Goal: Task Accomplishment & Management: Manage account settings

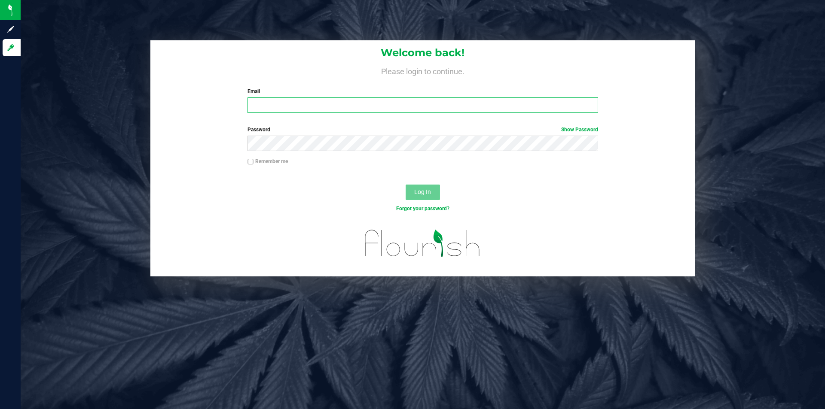
type input "[PERSON_NAME][EMAIL_ADDRESS][DOMAIN_NAME]"
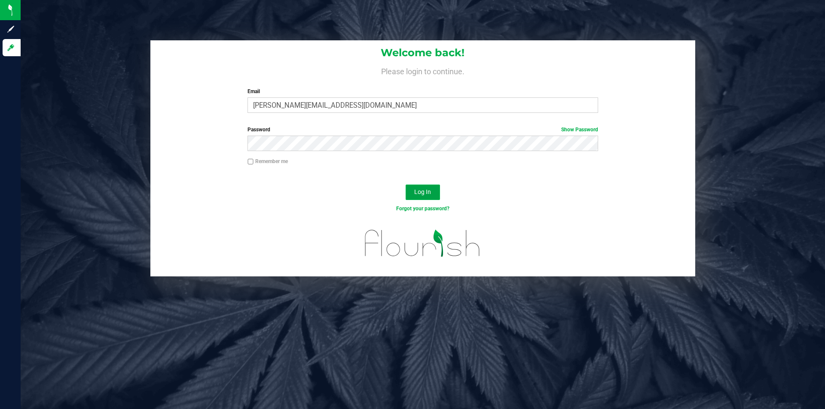
click at [432, 189] on button "Log In" at bounding box center [422, 192] width 34 height 15
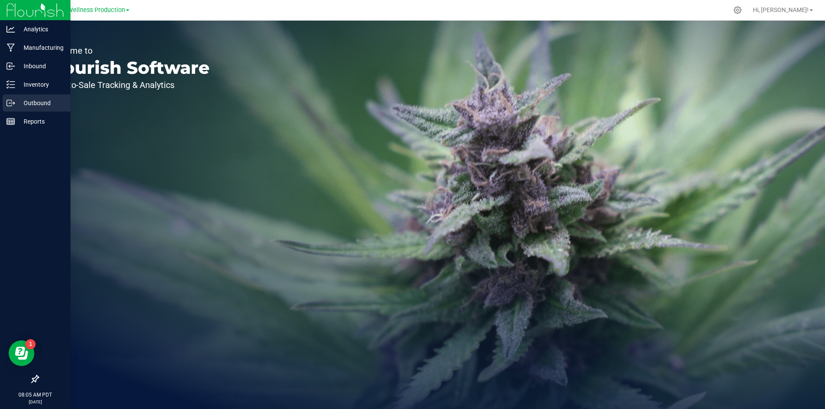
click at [45, 105] on p "Outbound" at bounding box center [41, 103] width 52 height 10
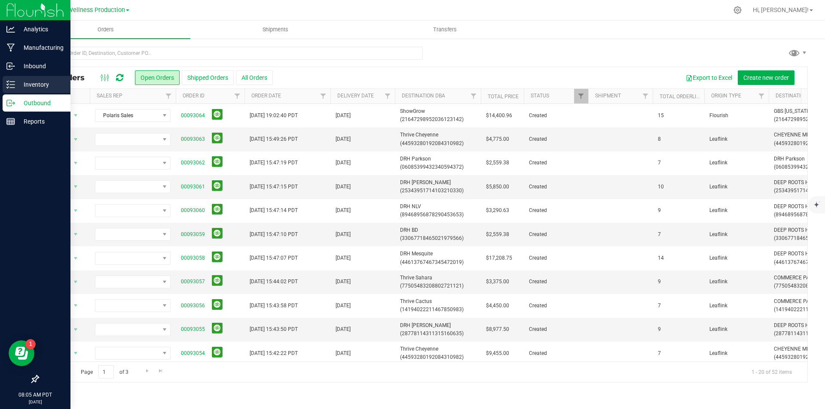
click at [31, 85] on p "Inventory" at bounding box center [41, 84] width 52 height 10
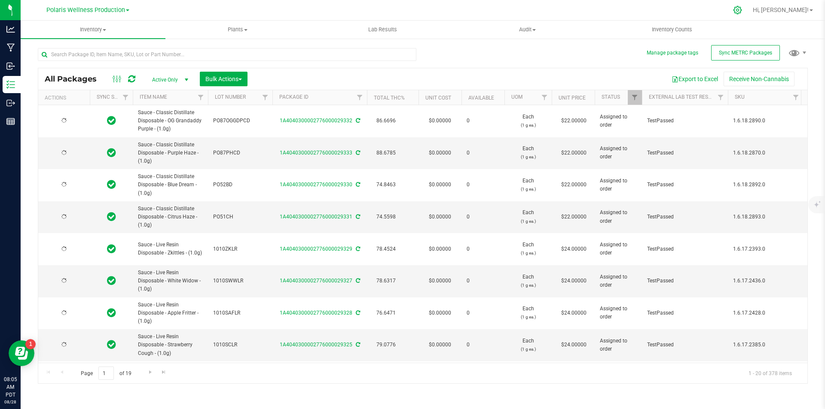
click at [741, 10] on icon at bounding box center [737, 10] width 8 height 8
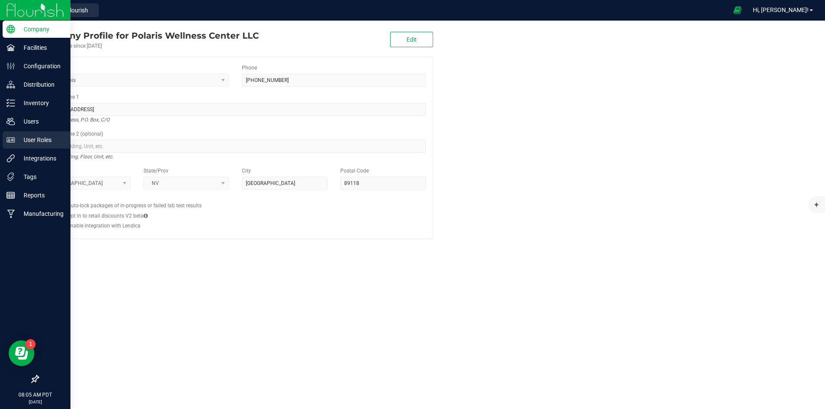
click at [42, 149] on link "User Roles" at bounding box center [35, 140] width 70 height 18
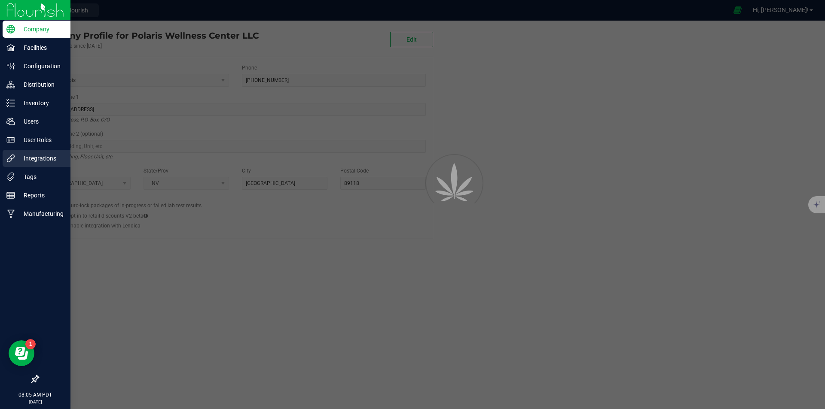
click at [41, 161] on p "Integrations" at bounding box center [41, 158] width 52 height 10
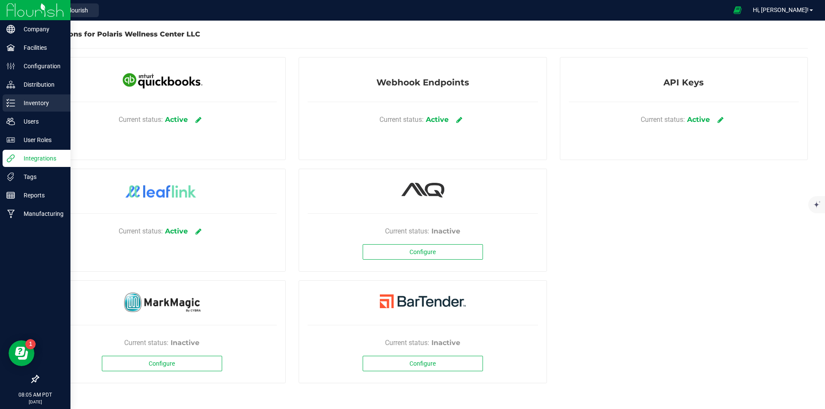
click at [34, 104] on p "Inventory" at bounding box center [41, 103] width 52 height 10
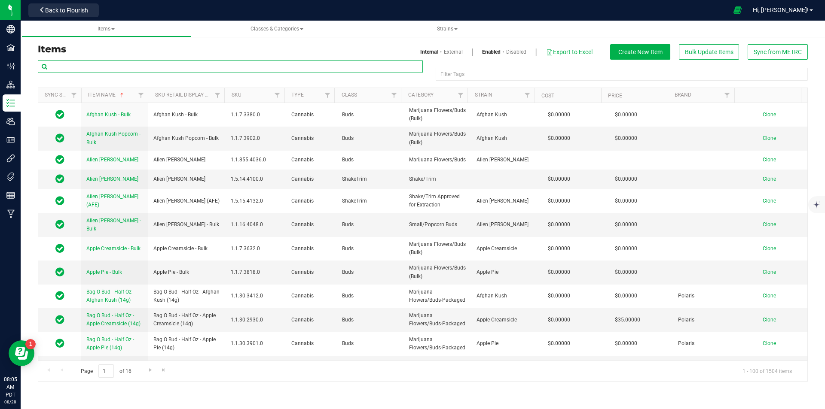
click at [201, 73] on input "text" at bounding box center [230, 66] width 385 height 13
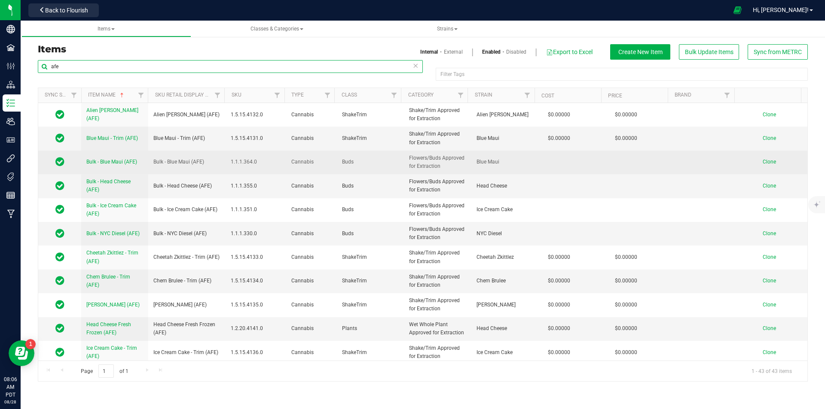
type input "afe"
drag, startPoint x: 201, startPoint y: 161, endPoint x: 160, endPoint y: 167, distance: 41.6
click at [160, 167] on td "Bulk - Blue Maui (AFE)" at bounding box center [186, 163] width 77 height 24
click at [207, 162] on td "Bulk - Blue Maui (AFE)" at bounding box center [186, 163] width 77 height 24
drag, startPoint x: 206, startPoint y: 162, endPoint x: 155, endPoint y: 167, distance: 50.9
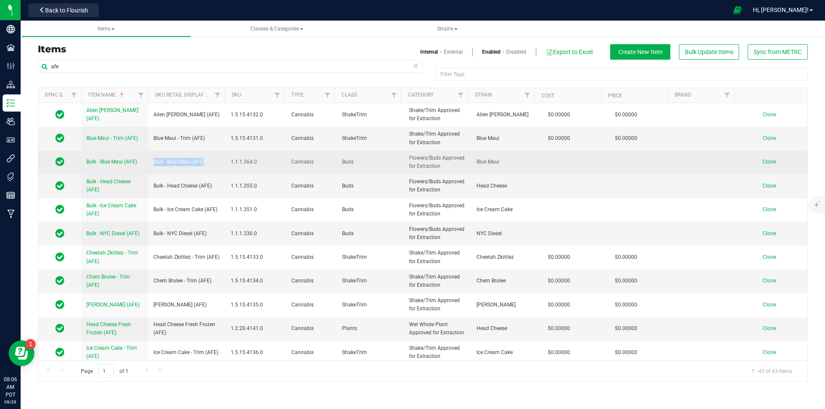
click at [155, 167] on td "Bulk - Blue Maui (AFE)" at bounding box center [186, 163] width 77 height 24
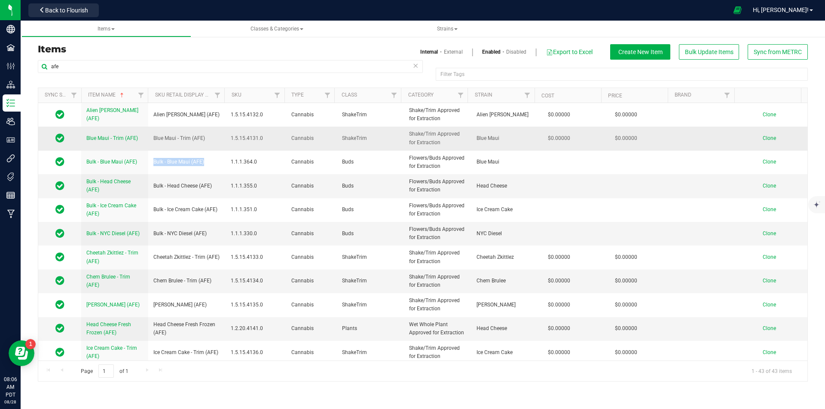
copy span "Bulk - Blue Maui (AFE)"
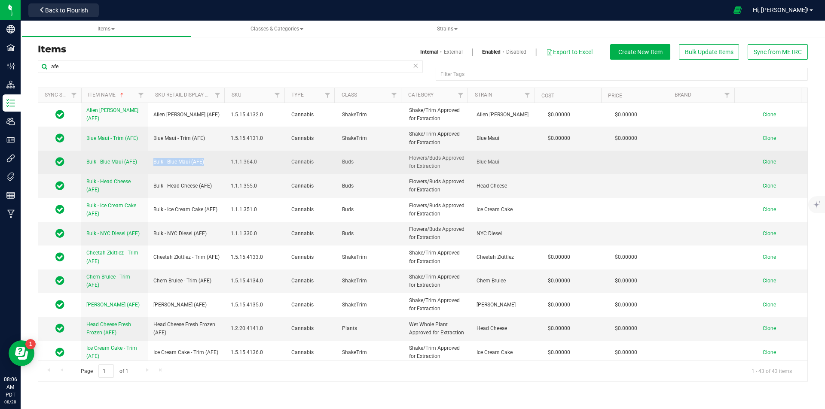
click at [766, 162] on span "Clone" at bounding box center [768, 162] width 13 height 6
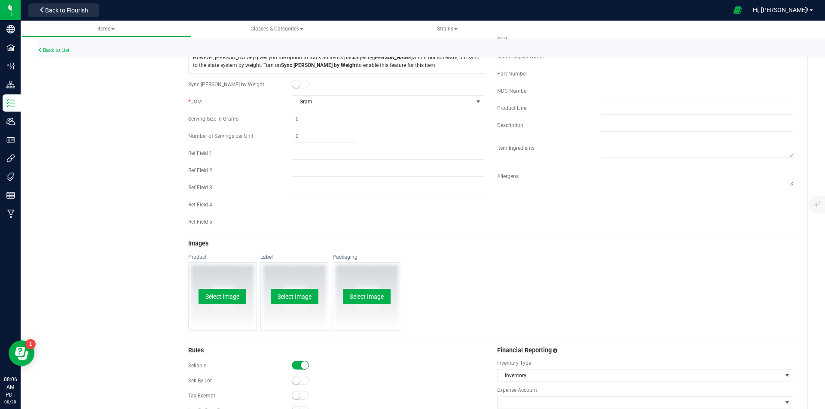
scroll to position [215, 0]
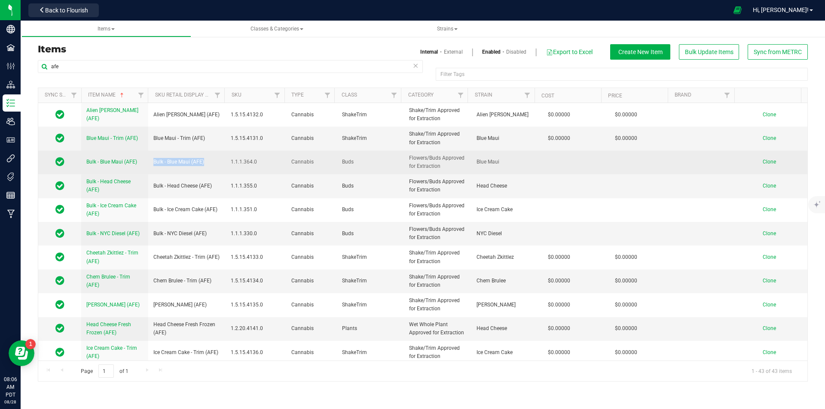
drag, startPoint x: 203, startPoint y: 163, endPoint x: 149, endPoint y: 161, distance: 53.7
click at [149, 161] on td "Bulk - Blue Maui (AFE)" at bounding box center [186, 163] width 77 height 24
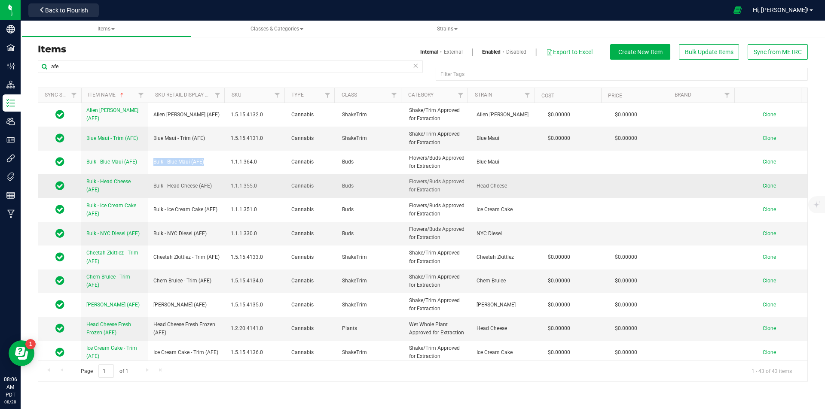
copy span "Bulk - Blue Maui (AFE)"
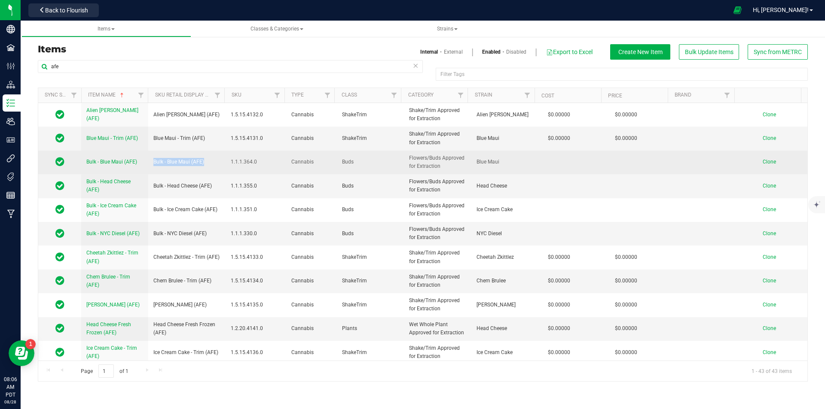
click at [764, 161] on span "Clone" at bounding box center [768, 162] width 13 height 6
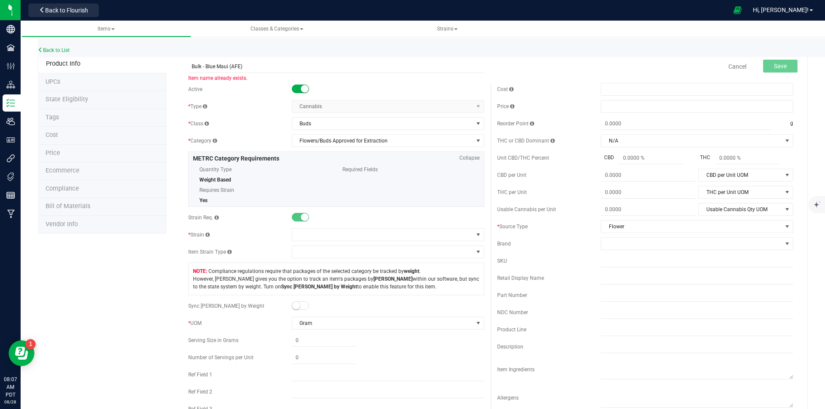
drag, startPoint x: 227, startPoint y: 67, endPoint x: 179, endPoint y: 69, distance: 48.6
click at [179, 69] on div "Bulk - Blue Maui (AFE) Item name already exists. Cancel Save Active * Type Cann…" at bounding box center [486, 410] width 641 height 710
drag, startPoint x: 255, startPoint y: 70, endPoint x: 162, endPoint y: 74, distance: 93.3
click at [162, 74] on div "Product Info UPCs State Eligibility Tags Cost Price Ecommerce Compliance Bill o…" at bounding box center [423, 410] width 770 height 710
type input "Chem Brulee - Bulk (AFE)"
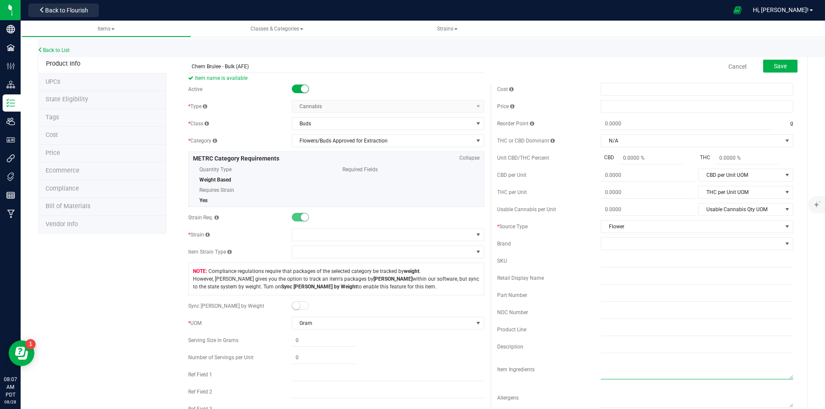
click at [611, 368] on textarea at bounding box center [696, 369] width 192 height 22
click at [609, 347] on input "text" at bounding box center [696, 347] width 192 height 13
paste input "Chem Brulee - Bulk (AFE)"
type input "Chem Brulee - Bulk (AFE)"
click at [610, 363] on textarea at bounding box center [696, 369] width 192 height 22
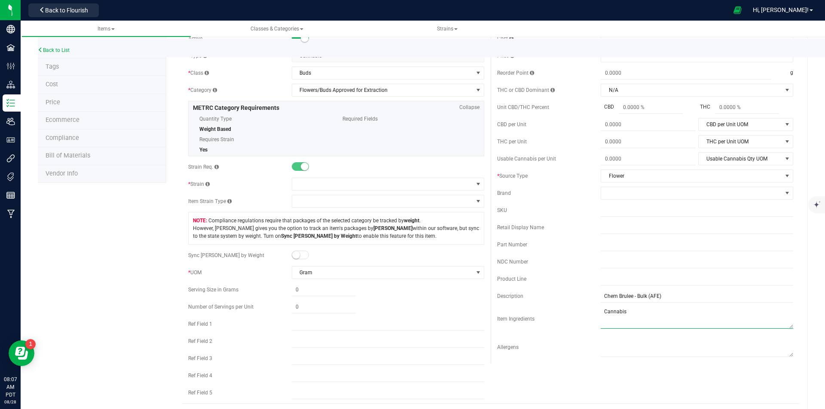
scroll to position [129, 0]
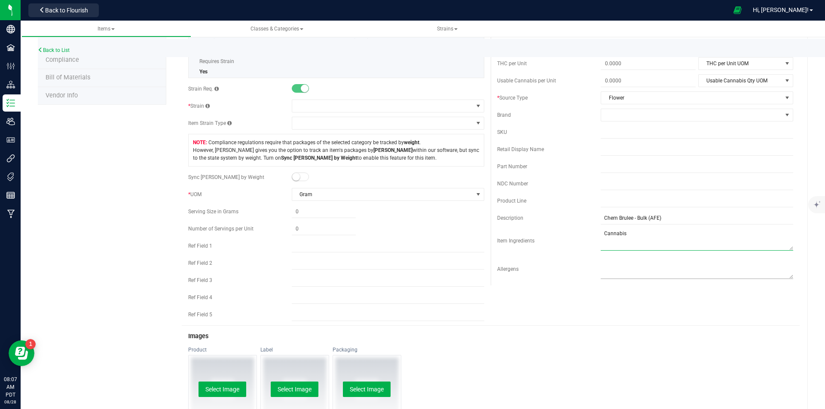
type textarea "Cannabis"
click at [618, 268] on textarea at bounding box center [696, 268] width 192 height 22
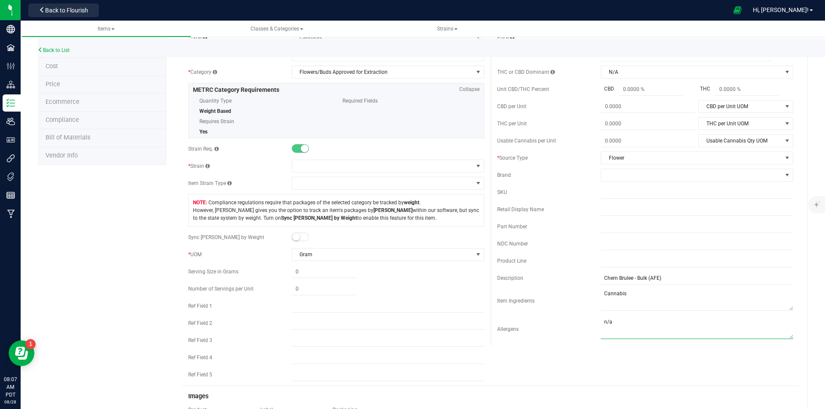
scroll to position [0, 0]
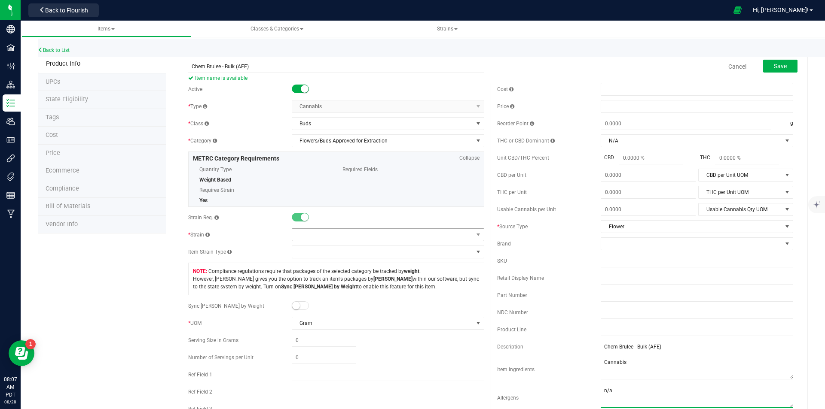
type textarea "n/a"
click at [319, 237] on span at bounding box center [382, 235] width 181 height 12
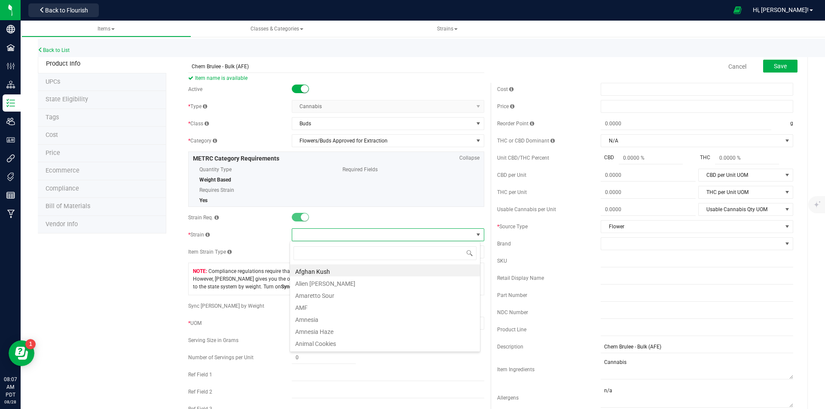
scroll to position [13, 191]
type input "chem brulee"
click at [316, 273] on li "Chem Brulee" at bounding box center [385, 271] width 190 height 12
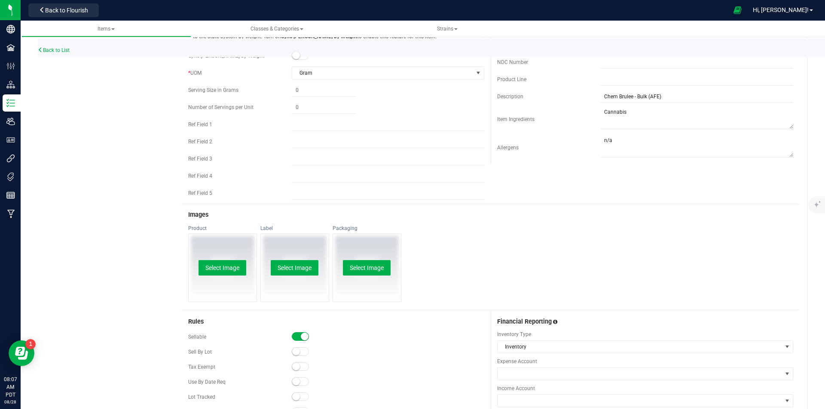
scroll to position [258, 0]
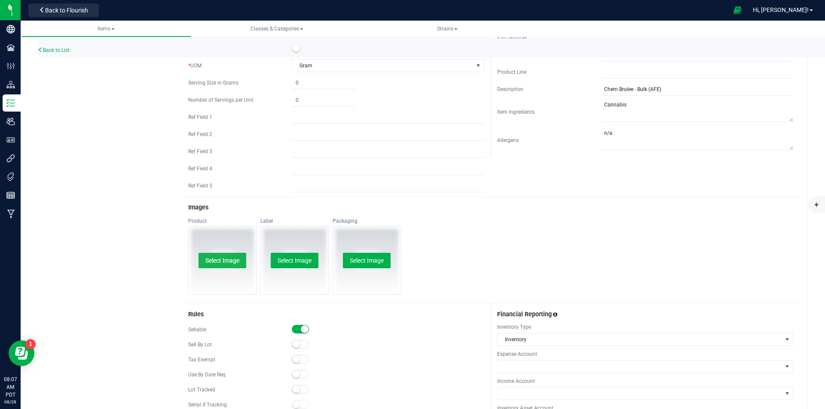
click at [232, 264] on button "Select Image" at bounding box center [222, 260] width 48 height 15
click at [289, 258] on button "Select Image" at bounding box center [295, 260] width 48 height 15
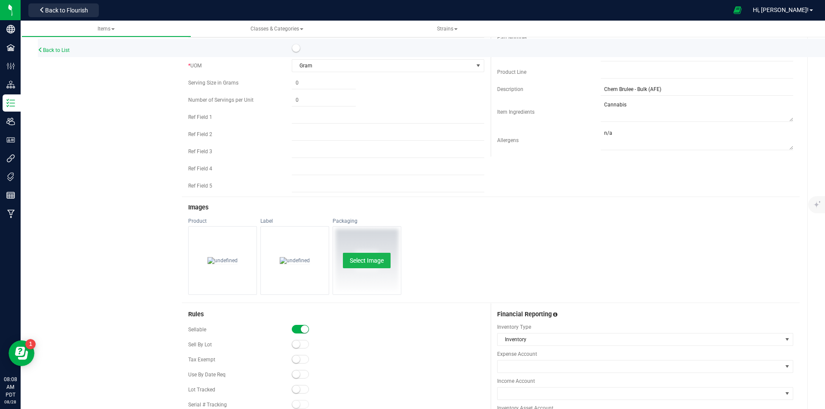
click at [369, 262] on button "Select Image" at bounding box center [367, 260] width 48 height 15
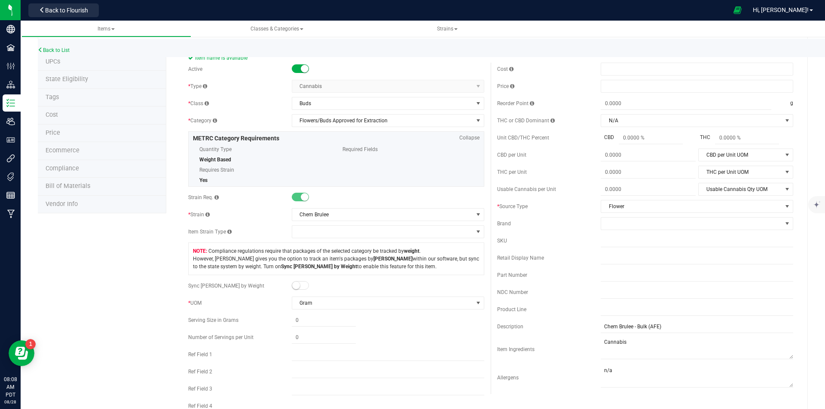
scroll to position [0, 0]
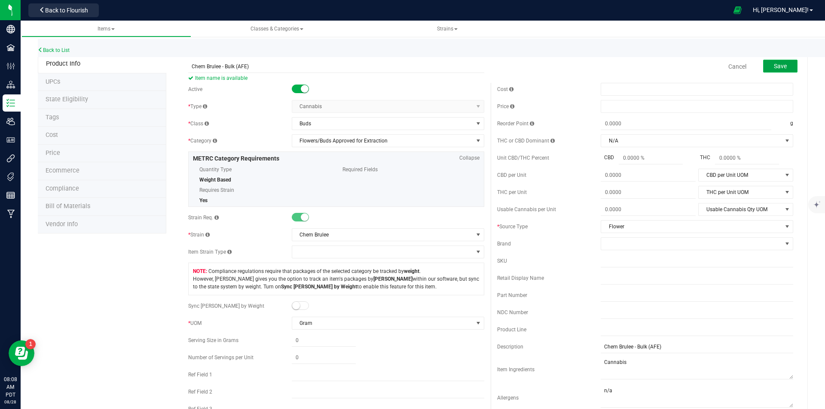
click at [774, 63] on span "Save" at bounding box center [780, 66] width 13 height 7
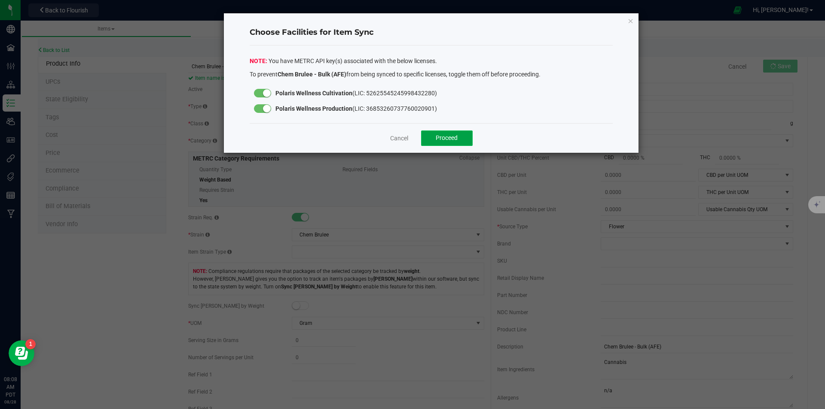
click at [442, 140] on span "Proceed" at bounding box center [447, 137] width 22 height 7
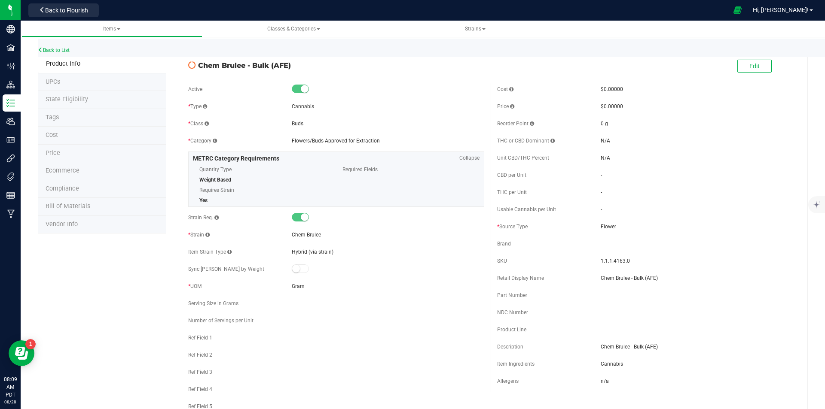
click at [56, 40] on div "Back to List" at bounding box center [450, 48] width 825 height 18
click at [65, 52] on link "Back to List" at bounding box center [54, 50] width 32 height 6
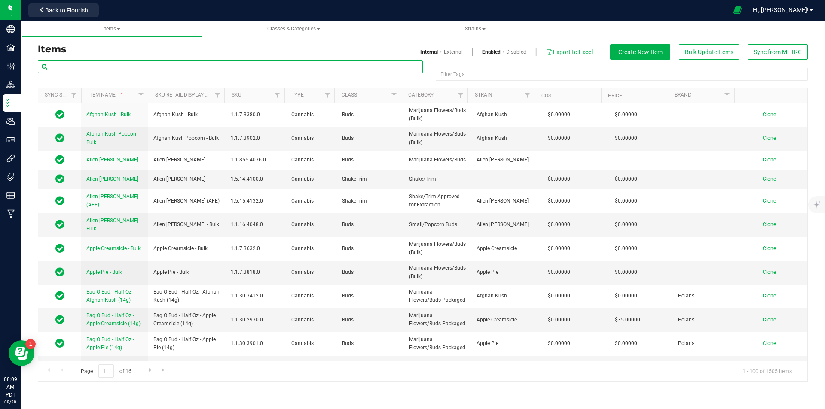
click at [222, 67] on input "text" at bounding box center [230, 66] width 385 height 13
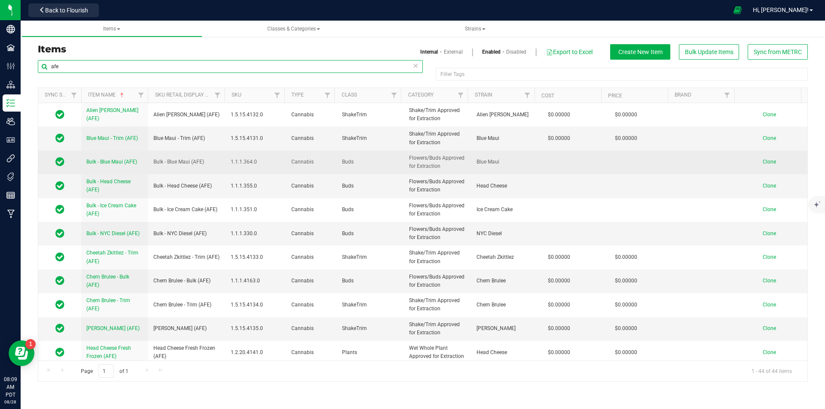
type input "afe"
drag, startPoint x: 203, startPoint y: 161, endPoint x: 151, endPoint y: 160, distance: 52.0
click at [151, 160] on td "Bulk - Blue Maui (AFE)" at bounding box center [186, 163] width 77 height 24
copy span "Bulk - Blue Maui (AFE)"
click at [763, 161] on span "Clone" at bounding box center [768, 162] width 13 height 6
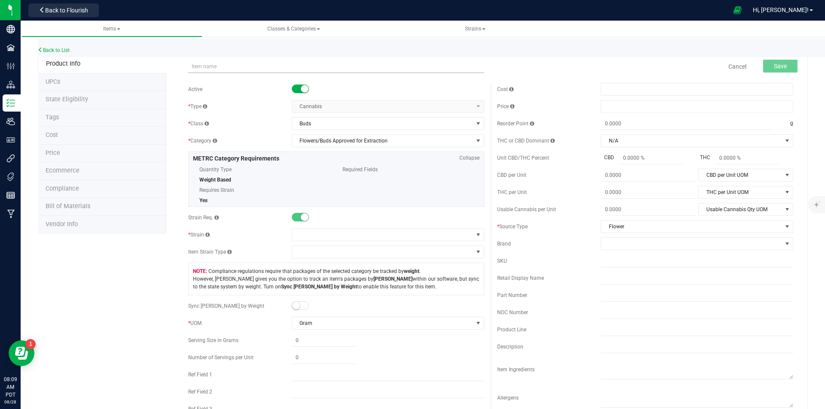
click at [270, 66] on input "text" at bounding box center [336, 66] width 296 height 13
drag, startPoint x: 227, startPoint y: 66, endPoint x: 184, endPoint y: 72, distance: 43.9
click at [184, 72] on div "Bulk - Blue Maui (AFE) Item name already exists. Cancel Save" at bounding box center [491, 66] width 618 height 21
click at [192, 63] on input "[MEDICAL_DATA] (AFE)" at bounding box center [336, 66] width 296 height 13
drag, startPoint x: 246, startPoint y: 69, endPoint x: 183, endPoint y: 78, distance: 64.3
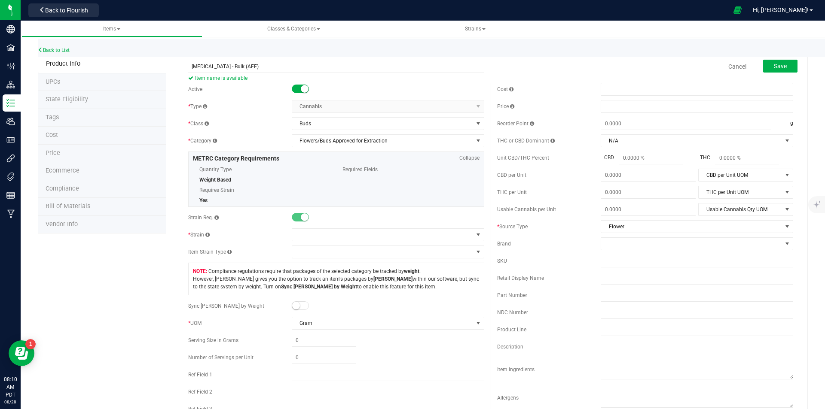
click at [183, 78] on form "[MEDICAL_DATA] - Bulk (AFE) Item name is available Cancel Save Active * Type Ca…" at bounding box center [491, 401] width 618 height 691
type input "[MEDICAL_DATA] - Bulk (AFE)"
click at [635, 370] on textarea at bounding box center [696, 369] width 192 height 22
click at [641, 347] on input "text" at bounding box center [696, 347] width 192 height 13
paste input "[MEDICAL_DATA] - Bulk (AFE)"
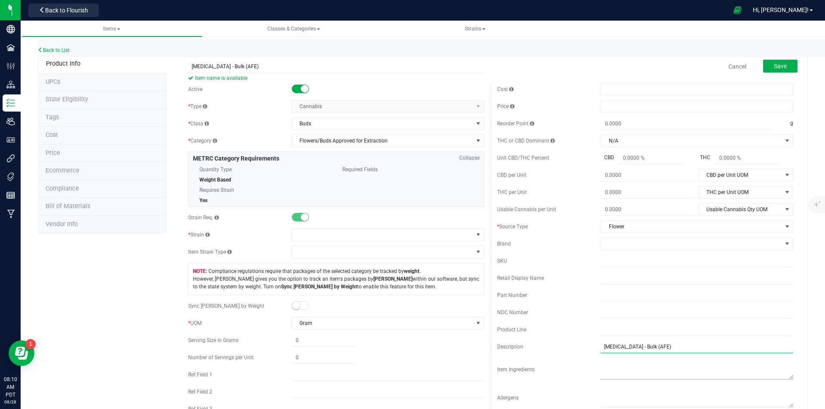
type input "[MEDICAL_DATA] - Bulk (AFE)"
click at [637, 364] on textarea at bounding box center [696, 369] width 192 height 22
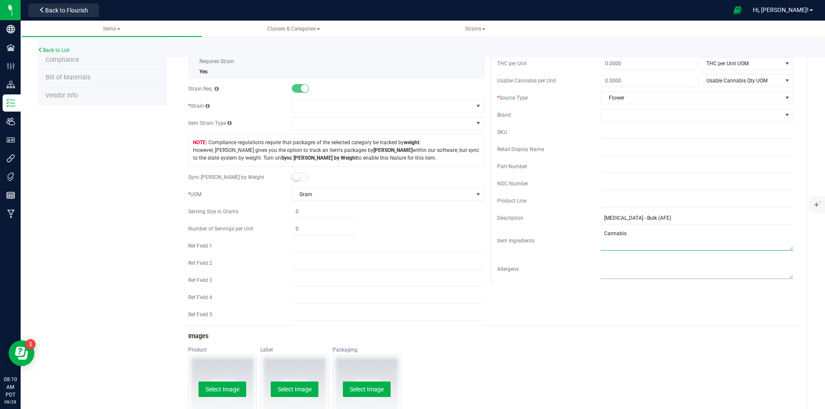
type textarea "Cannabis"
click at [609, 276] on textarea at bounding box center [696, 268] width 192 height 22
type textarea "n/a"
click at [318, 104] on span at bounding box center [382, 106] width 181 height 12
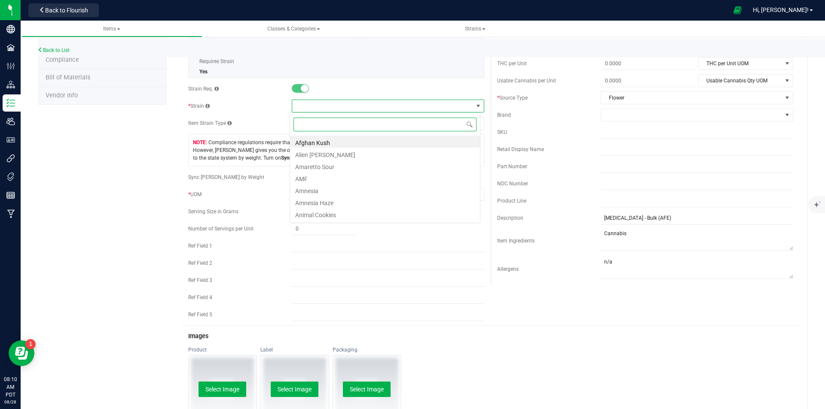
scroll to position [13, 191]
type input "am"
click at [344, 164] on li "Amnesia" at bounding box center [385, 166] width 190 height 12
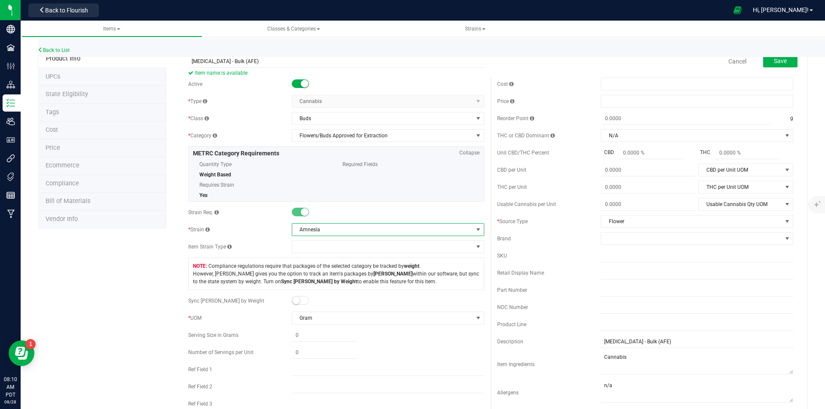
scroll to position [0, 0]
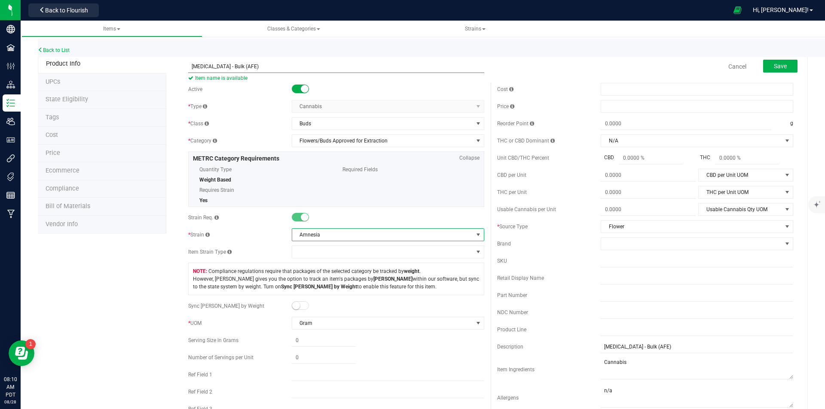
click at [192, 67] on input "[MEDICAL_DATA] - Bulk (AFE)" at bounding box center [336, 66] width 296 height 13
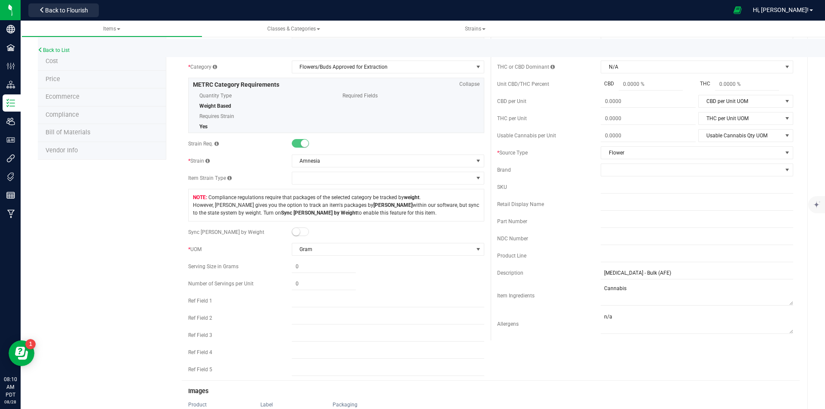
scroll to position [172, 0]
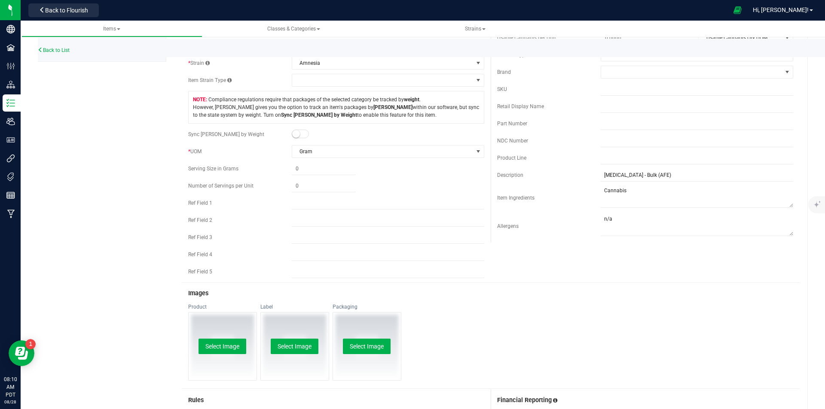
click at [231, 356] on div "Select Image" at bounding box center [223, 347] width 68 height 68
click at [230, 338] on div "Select Image" at bounding box center [223, 347] width 68 height 68
click at [228, 347] on button "Select Image" at bounding box center [222, 346] width 48 height 15
click at [311, 348] on button "Select Image" at bounding box center [295, 346] width 48 height 15
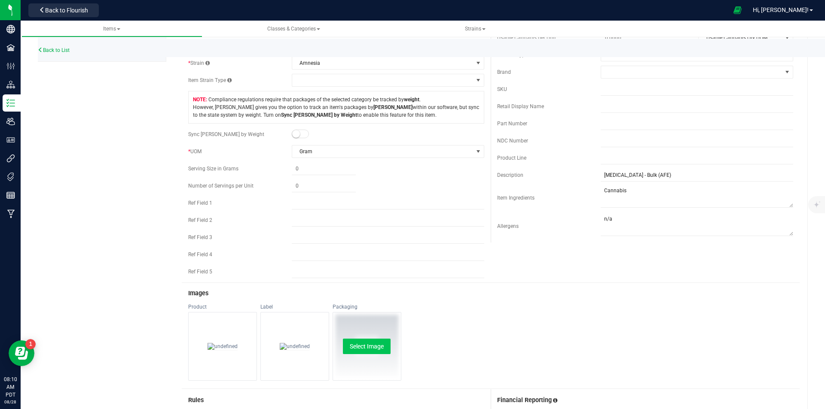
click at [384, 358] on div "Select Image" at bounding box center [367, 347] width 68 height 68
click at [371, 341] on button "Select Image" at bounding box center [367, 346] width 48 height 15
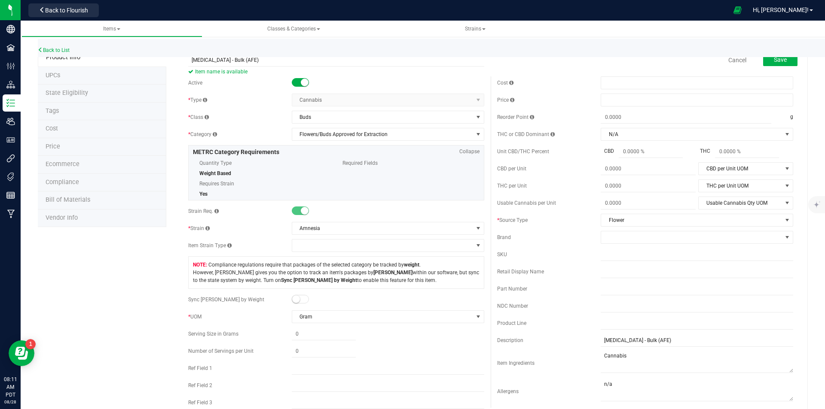
scroll to position [0, 0]
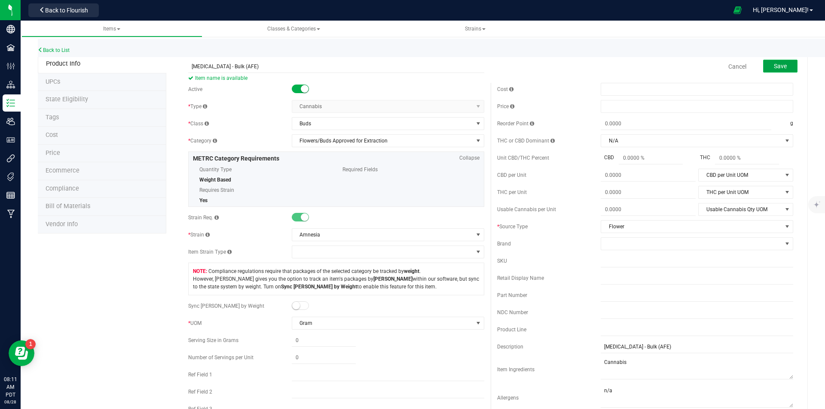
click at [774, 68] on span "Save" at bounding box center [780, 66] width 13 height 7
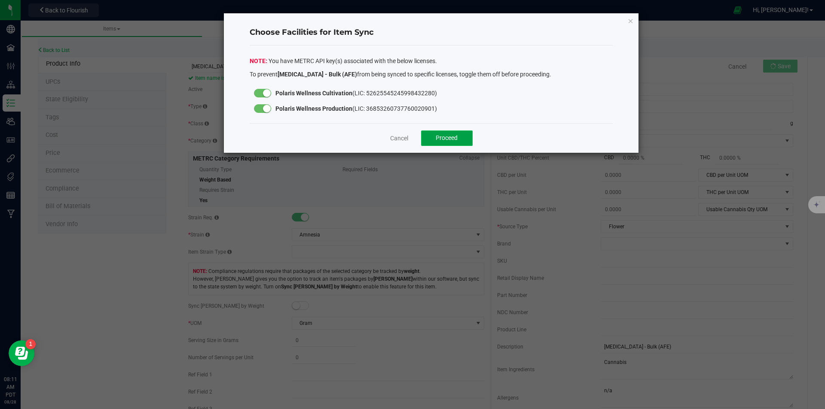
click at [440, 136] on span "Proceed" at bounding box center [447, 137] width 22 height 7
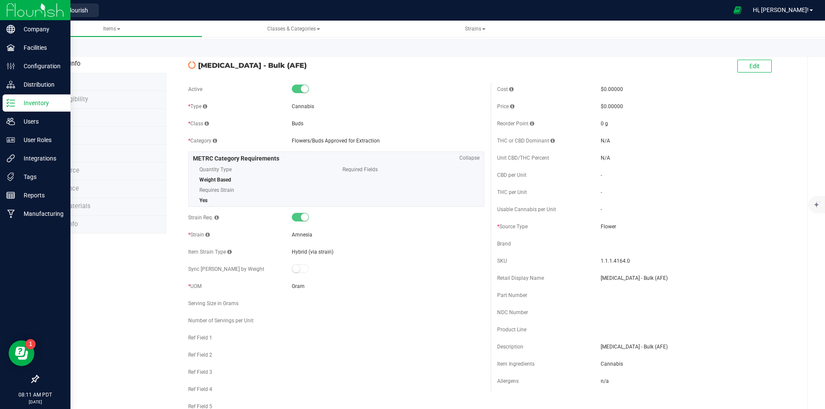
click at [17, 104] on p "Inventory" at bounding box center [41, 103] width 52 height 10
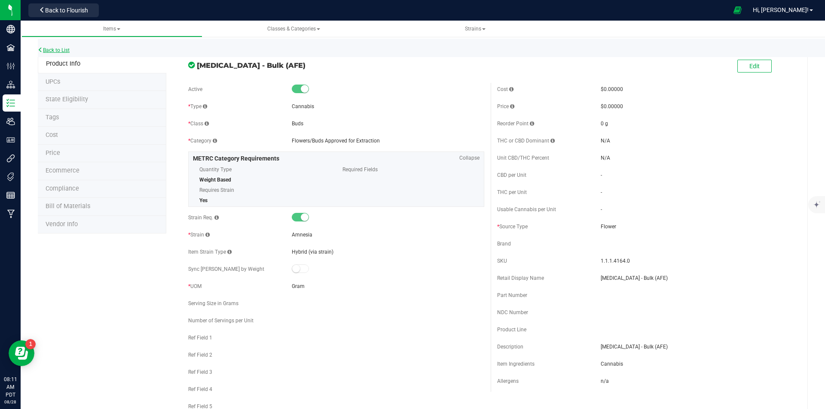
click at [63, 49] on link "Back to List" at bounding box center [54, 50] width 32 height 6
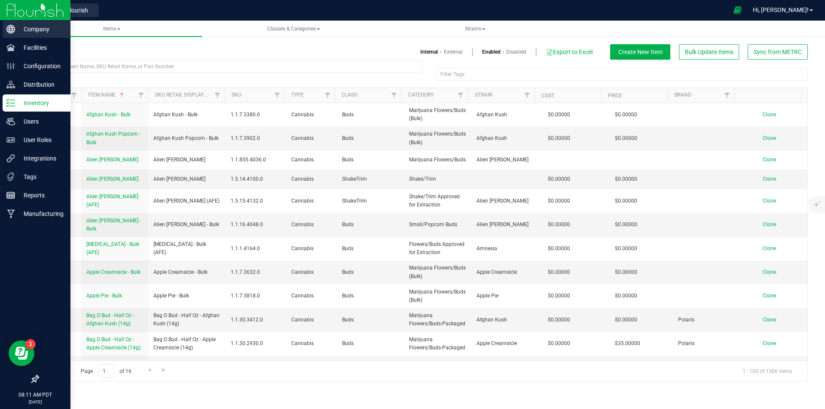
click at [37, 27] on p "Company" at bounding box center [41, 29] width 52 height 10
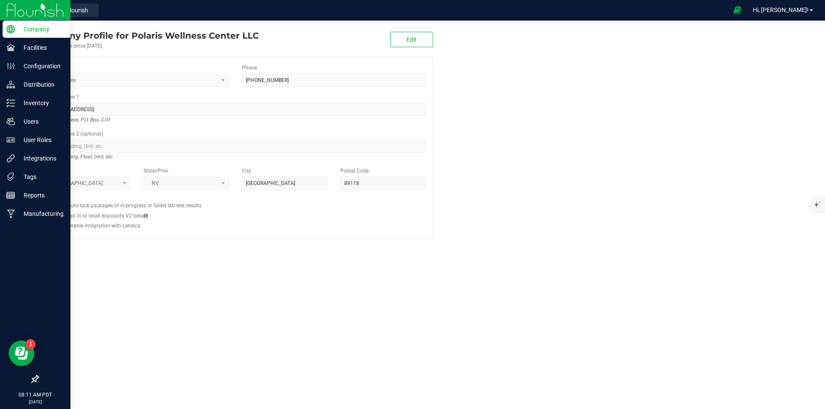
click at [39, 10] on img at bounding box center [35, 10] width 58 height 20
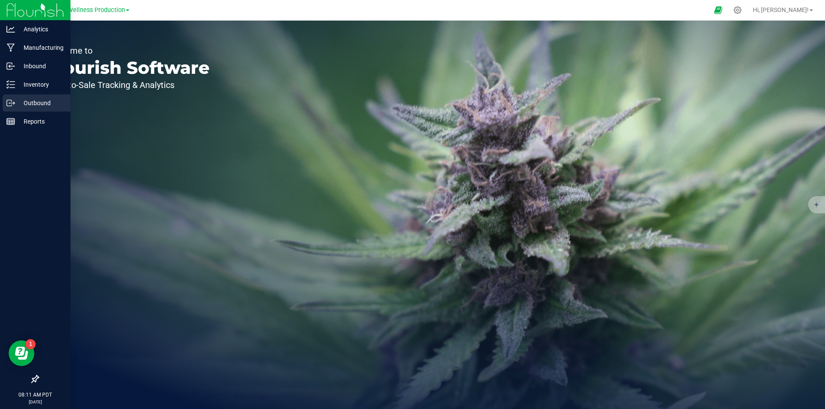
click at [39, 100] on p "Outbound" at bounding box center [41, 103] width 52 height 10
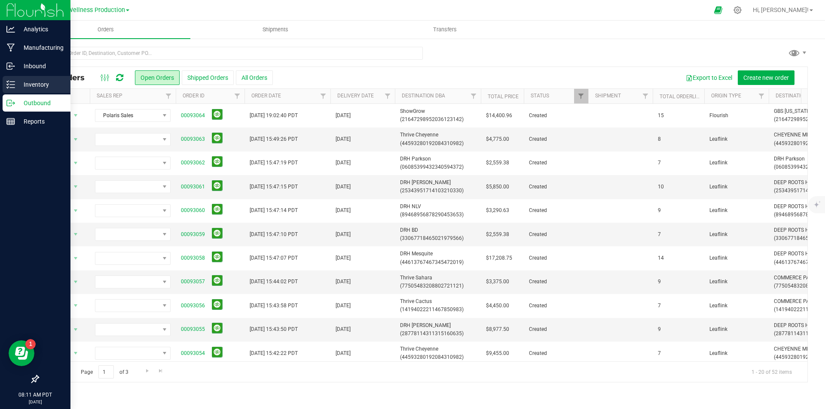
click at [24, 78] on div "Inventory" at bounding box center [37, 84] width 68 height 17
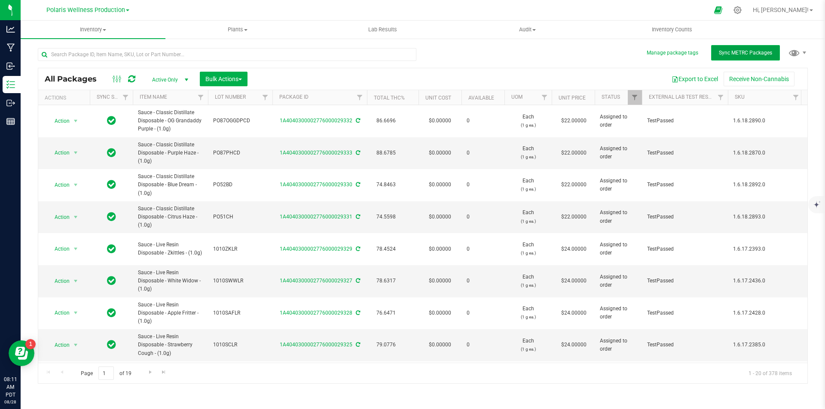
click at [743, 52] on span "Sync METRC Packages" at bounding box center [745, 53] width 53 height 6
click at [486, 50] on div "All Packages Active Only Active Only Lab Samples Locked All External Internal B…" at bounding box center [423, 212] width 770 height 344
click at [543, 60] on div "All Packages Active Only Active Only Lab Samples Locked All External Internal B…" at bounding box center [423, 212] width 770 height 344
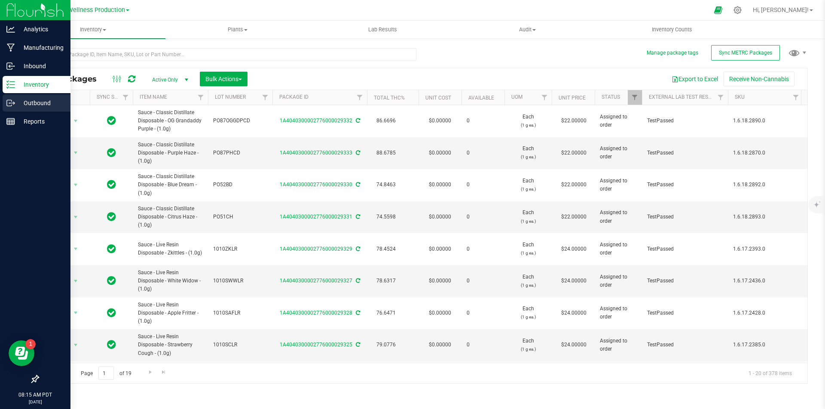
click at [15, 103] on p "Outbound" at bounding box center [41, 103] width 52 height 10
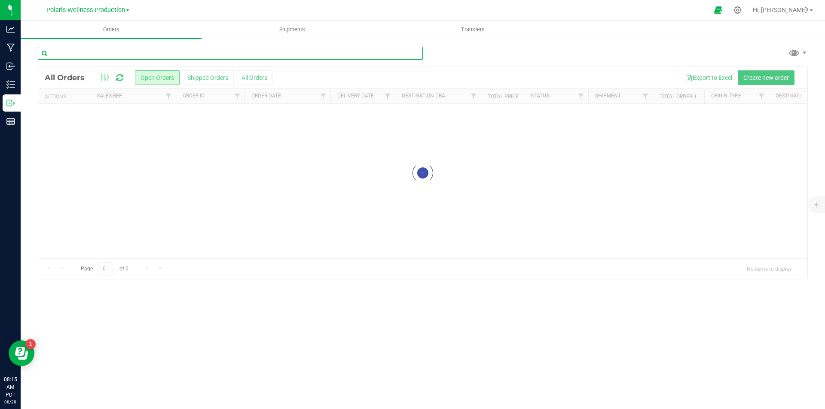
click at [116, 54] on input "text" at bounding box center [230, 53] width 385 height 13
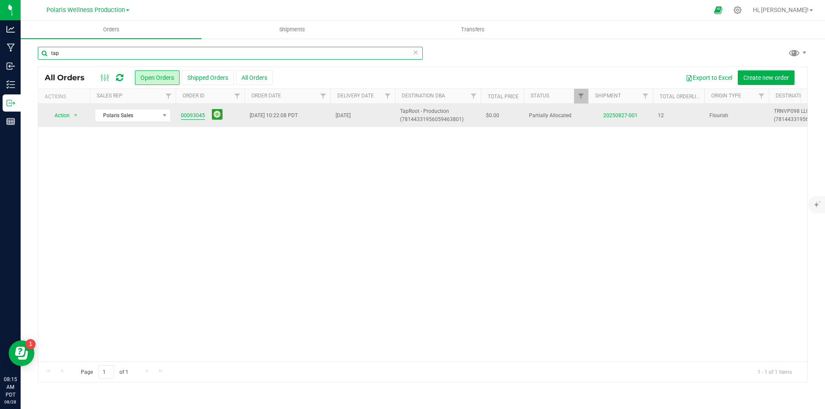
type input "tap"
click at [201, 117] on link "00093045" at bounding box center [193, 116] width 24 height 8
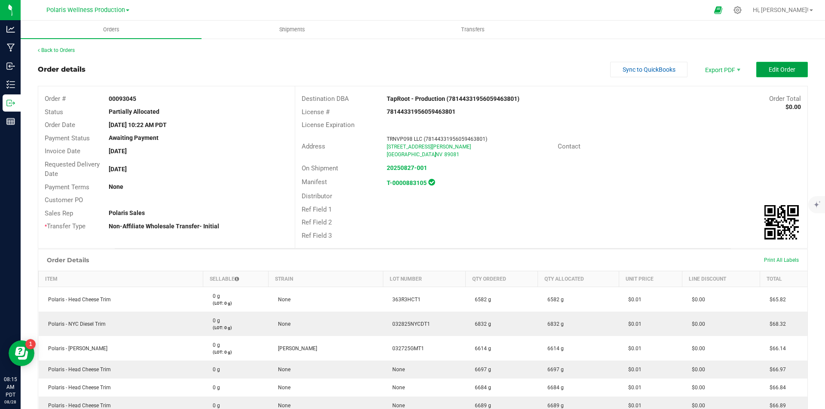
click at [760, 67] on button "Edit Order" at bounding box center [782, 69] width 52 height 15
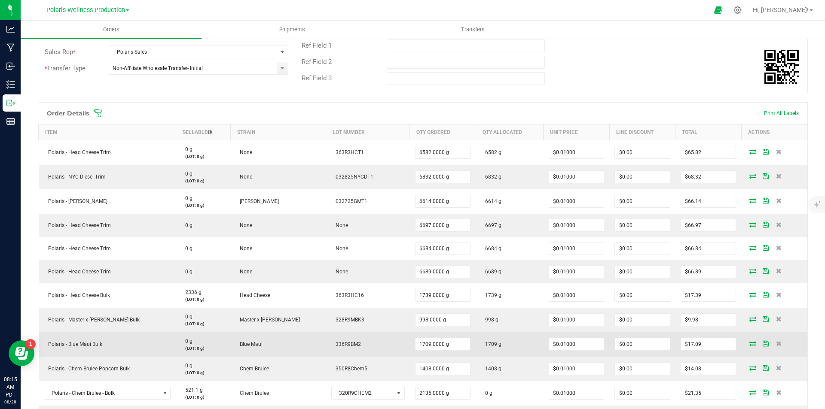
scroll to position [387, 0]
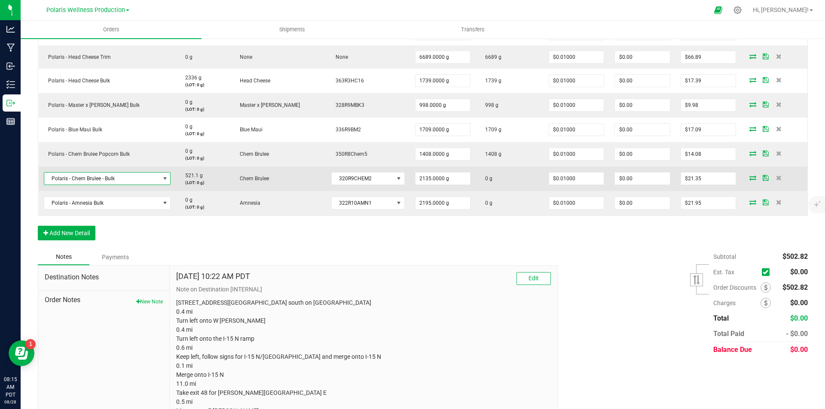
click at [164, 181] on span "NO DATA FOUND" at bounding box center [164, 178] width 7 height 7
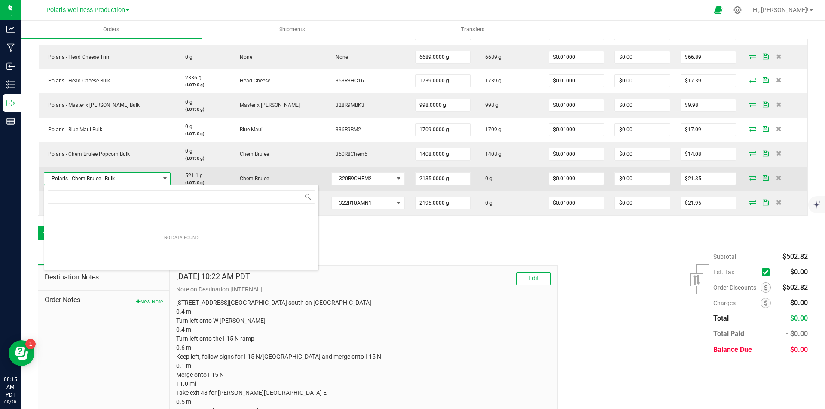
scroll to position [13, 129]
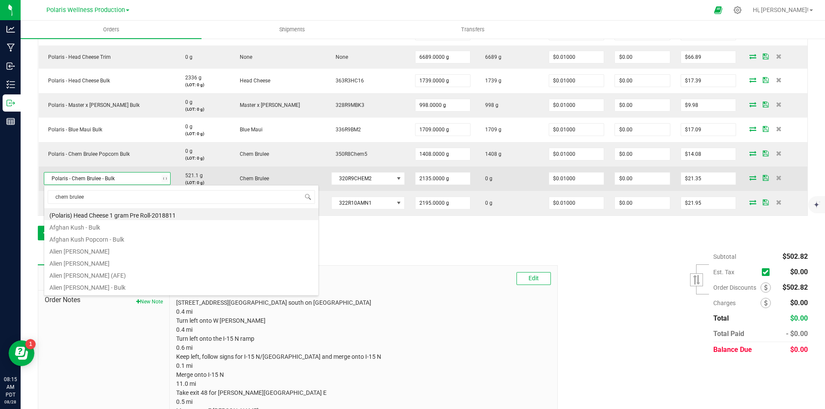
type input "chem brulee"
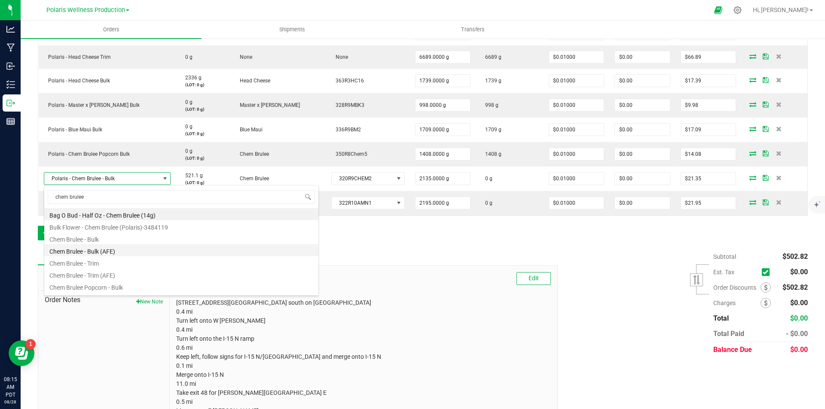
click at [89, 253] on li "Chem Brulee - Bulk (AFE)" at bounding box center [181, 250] width 274 height 12
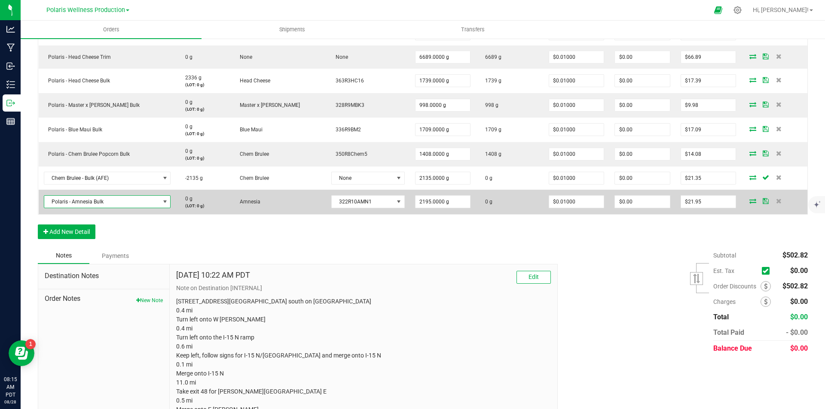
click at [114, 206] on span "Polaris - Amnesia Bulk" at bounding box center [102, 202] width 116 height 12
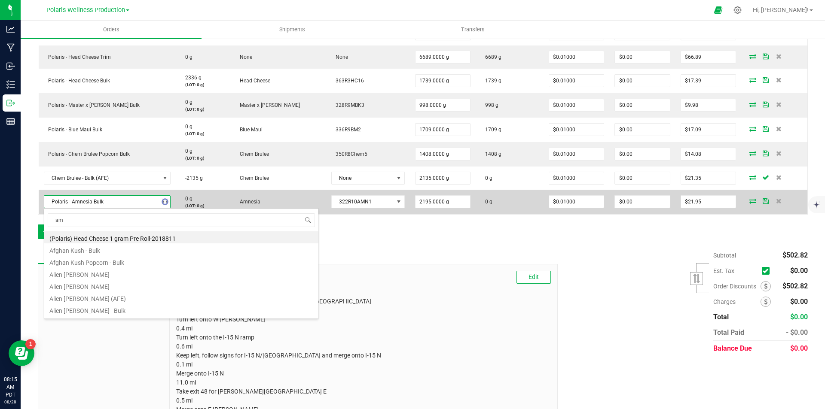
type input "amn"
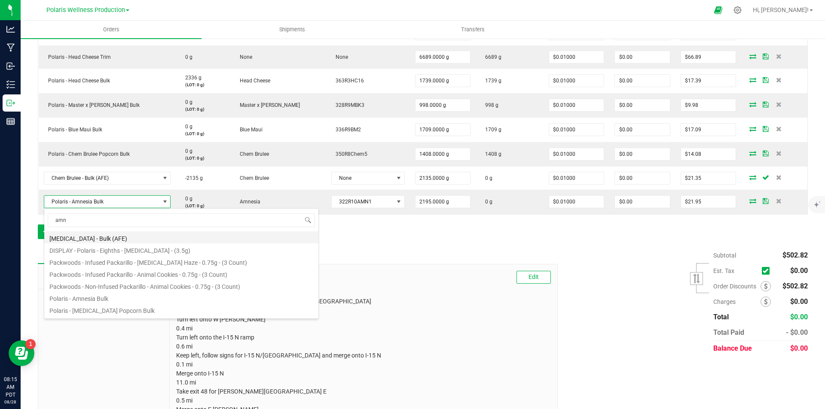
click at [97, 237] on li "[MEDICAL_DATA] - Bulk (AFE)" at bounding box center [181, 237] width 274 height 12
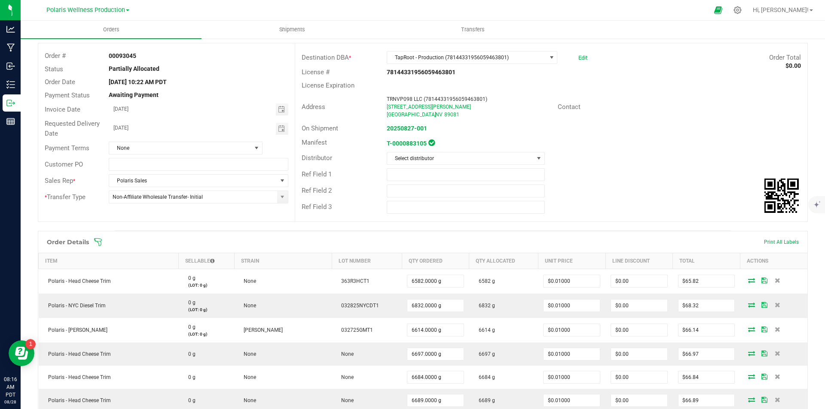
scroll to position [0, 0]
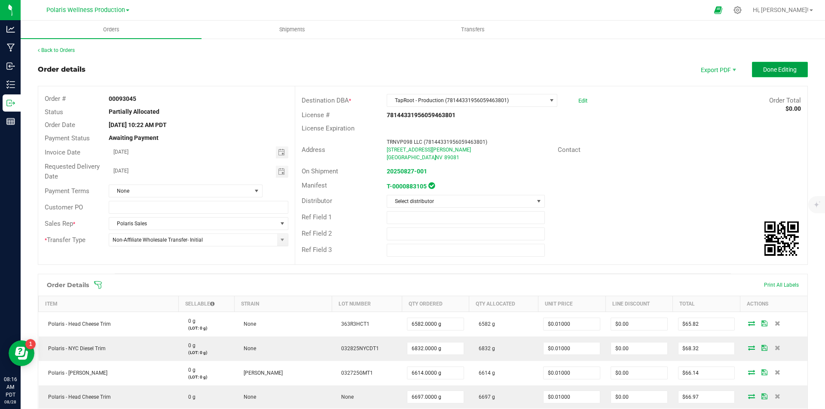
click at [771, 70] on span "Done Editing" at bounding box center [780, 69] width 34 height 7
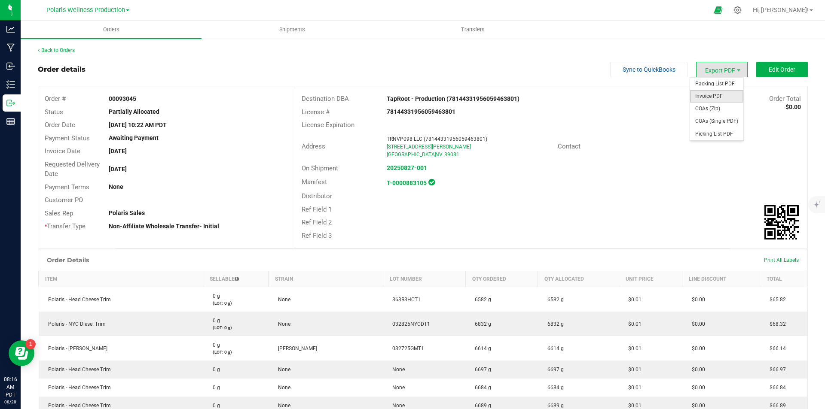
click at [714, 98] on span "Invoice PDF" at bounding box center [716, 96] width 53 height 12
